Goal: Download file/media

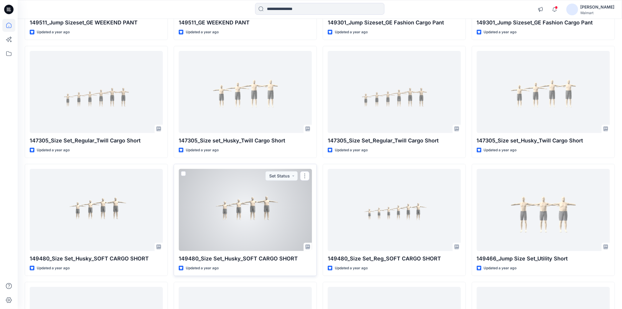
scroll to position [12106, 0]
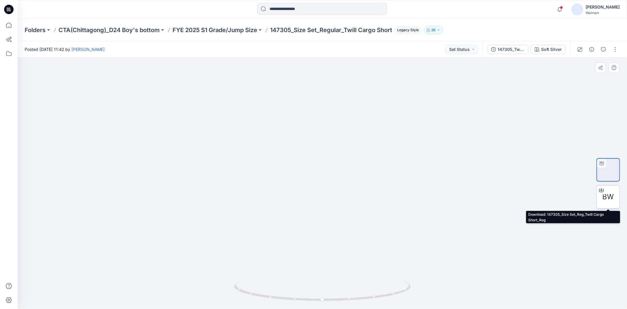
click at [604, 190] on div at bounding box center [601, 189] width 9 height 9
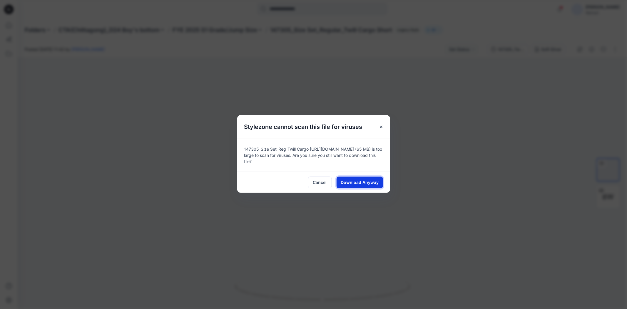
click at [357, 179] on span "Download Anyway" at bounding box center [360, 182] width 38 height 6
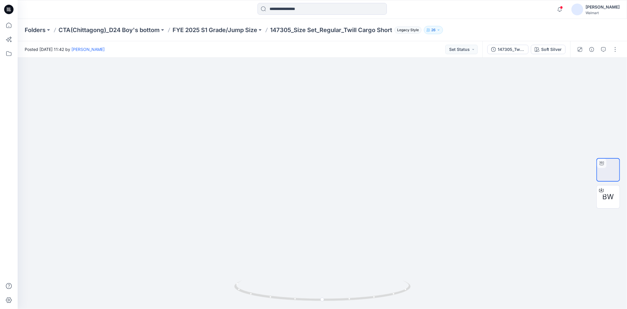
click at [232, 13] on div at bounding box center [322, 9] width 305 height 13
click at [616, 201] on div "BW" at bounding box center [608, 197] width 24 height 24
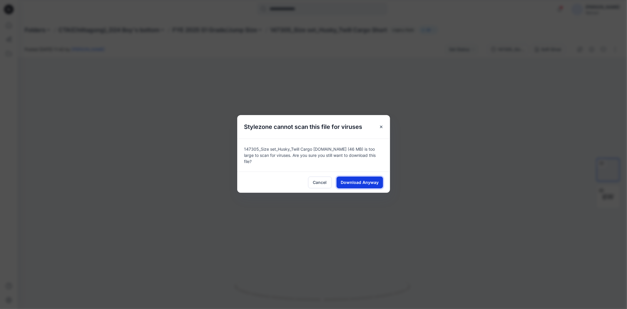
click at [363, 176] on button "Download Anyway" at bounding box center [360, 182] width 46 height 12
